Goal: Find specific page/section: Find specific page/section

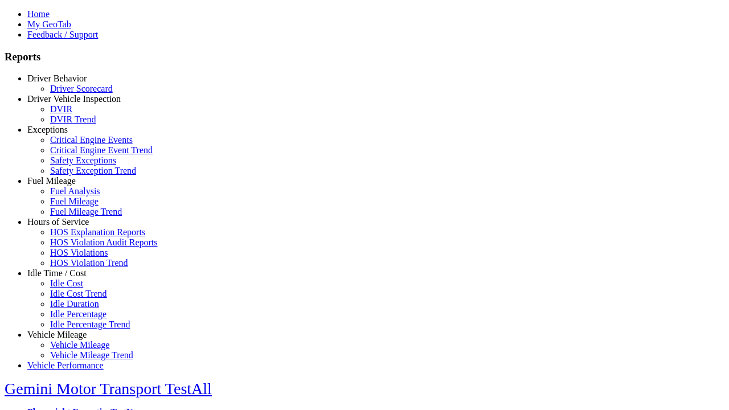
click at [65, 227] on link "Hours of Service" at bounding box center [58, 222] width 62 height 10
click at [74, 237] on link "HOS Explanation Reports" at bounding box center [97, 232] width 95 height 10
